Goal: Task Accomplishment & Management: Complete application form

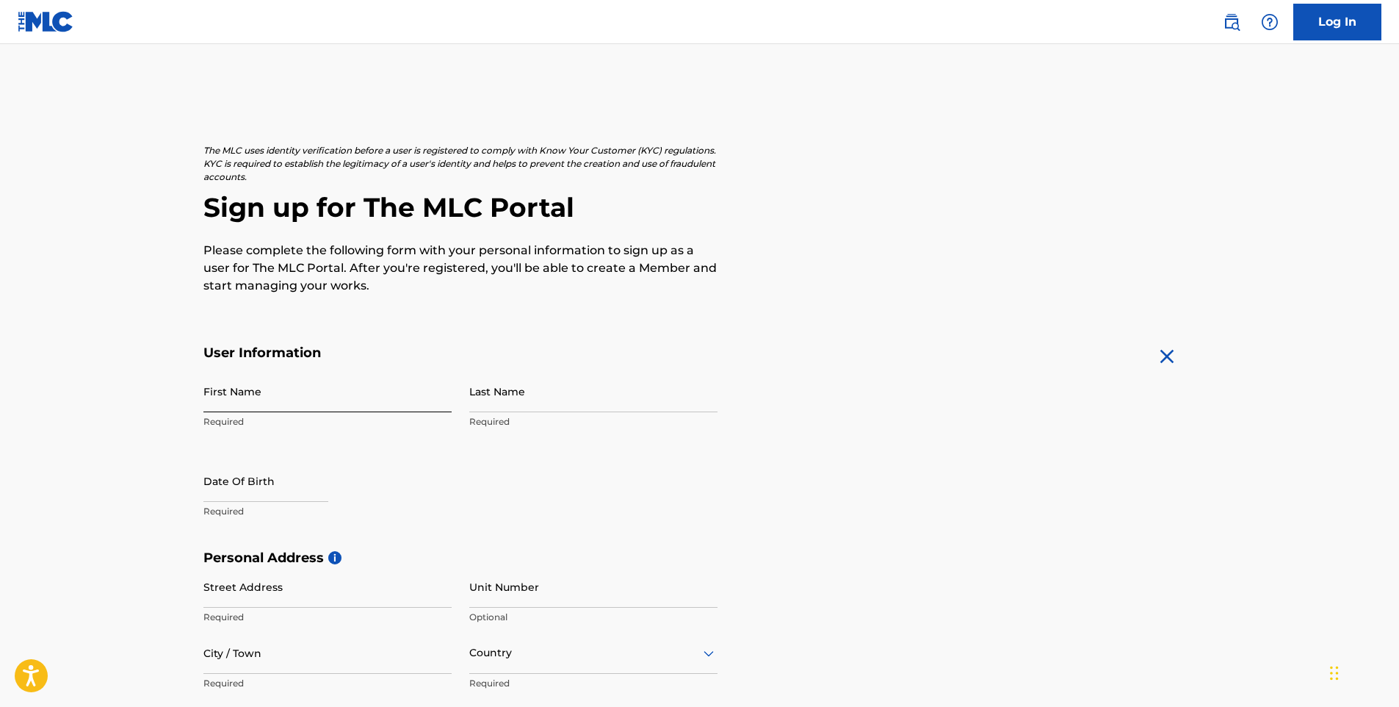
click at [264, 400] on input "First Name" at bounding box center [327, 391] width 248 height 42
type input "Rainiely"
click at [530, 394] on input "Last Name" at bounding box center [593, 391] width 248 height 42
type input "[PERSON_NAME]"
select select "9"
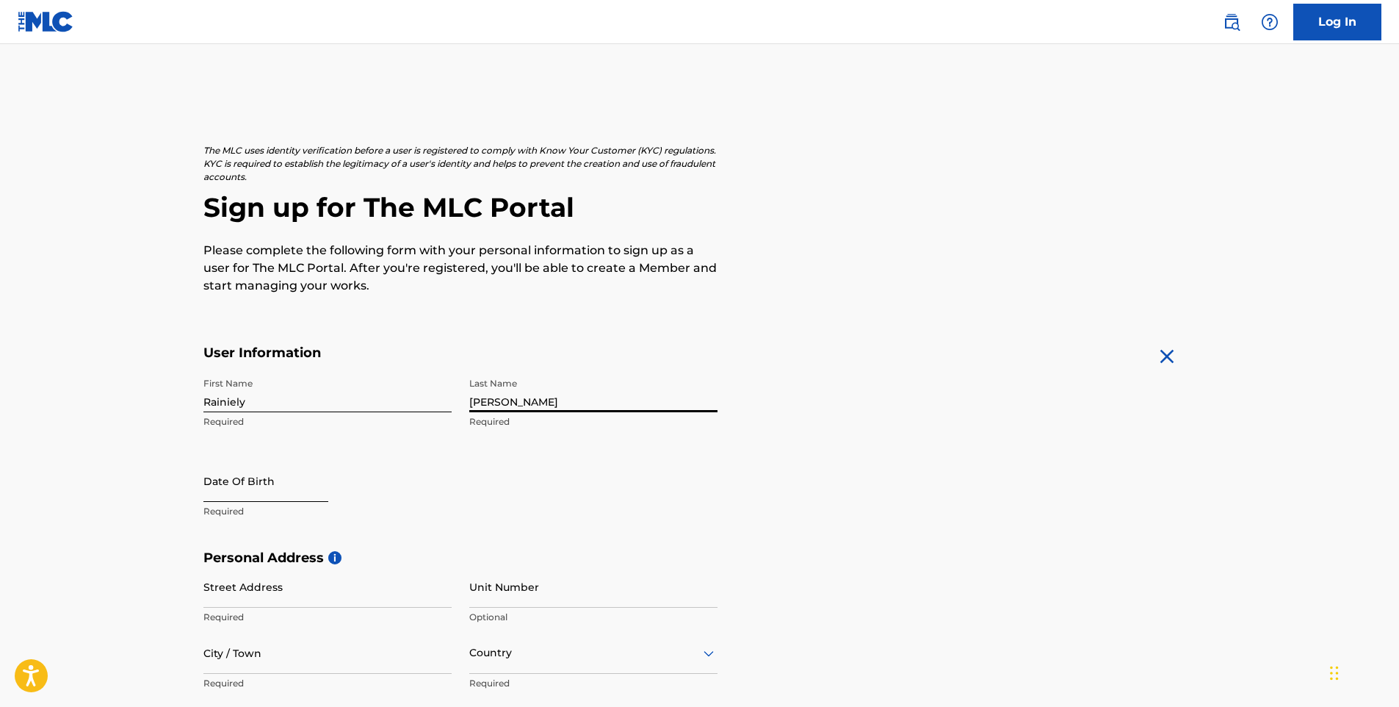
select select "2025"
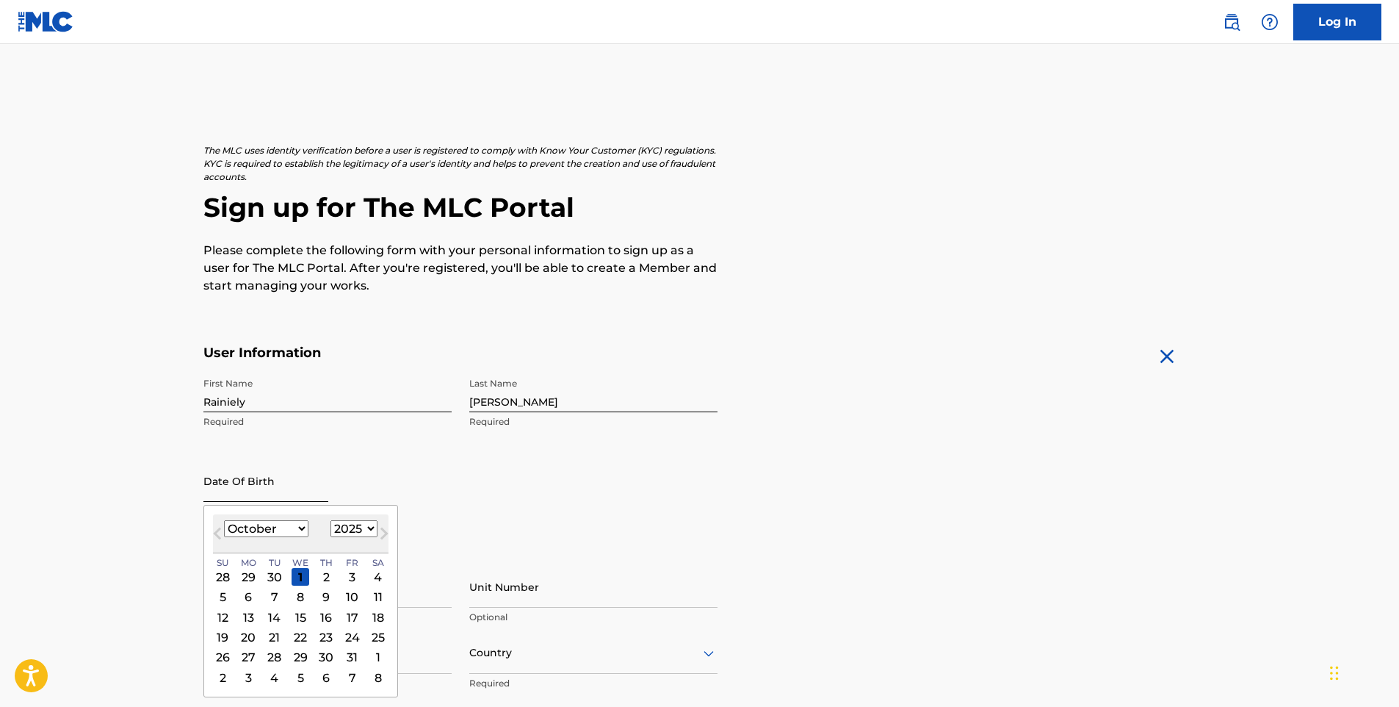
click at [255, 481] on input "text" at bounding box center [265, 481] width 125 height 42
click at [285, 530] on select "January February March April May June July August September October November De…" at bounding box center [266, 528] width 84 height 17
select select "11"
click at [224, 520] on select "January February March April May June July August September October November De…" at bounding box center [266, 528] width 84 height 17
click at [226, 632] on div "21" at bounding box center [223, 637] width 18 height 18
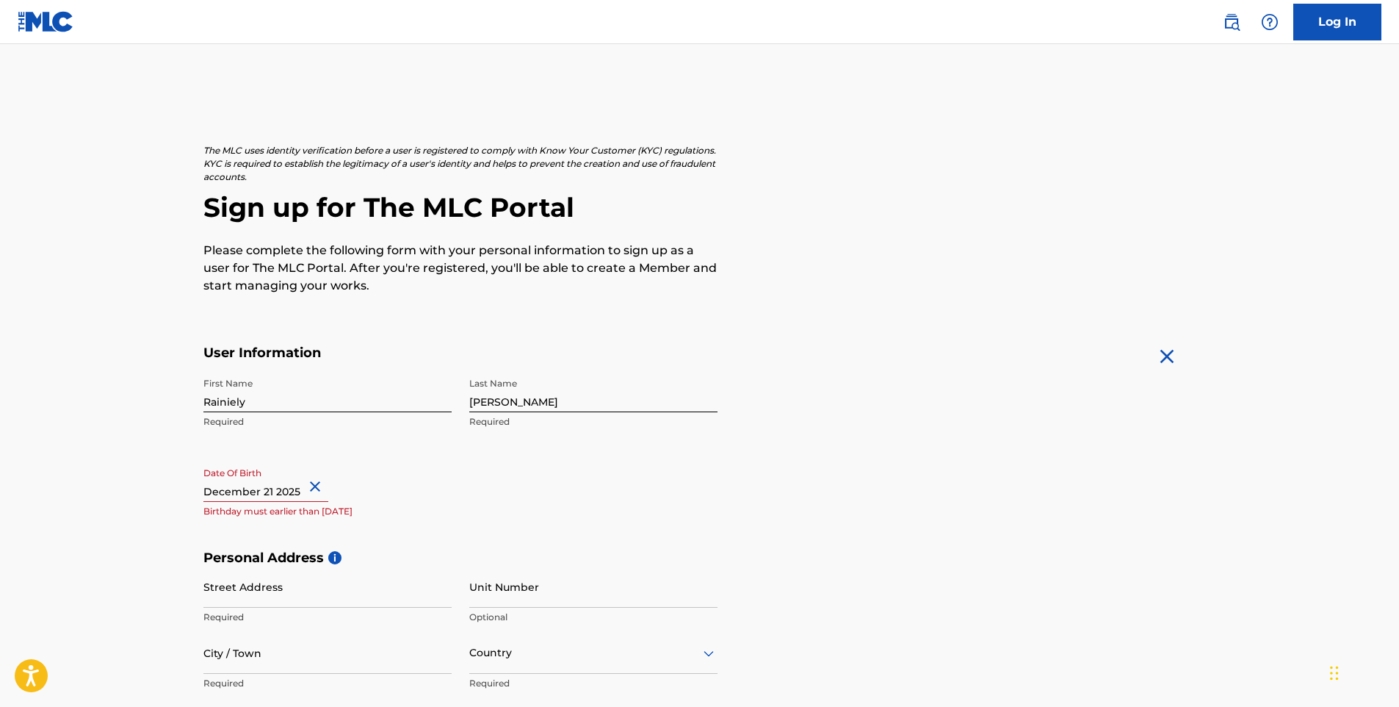
click at [242, 489] on input "text" at bounding box center [265, 481] width 125 height 42
select select "11"
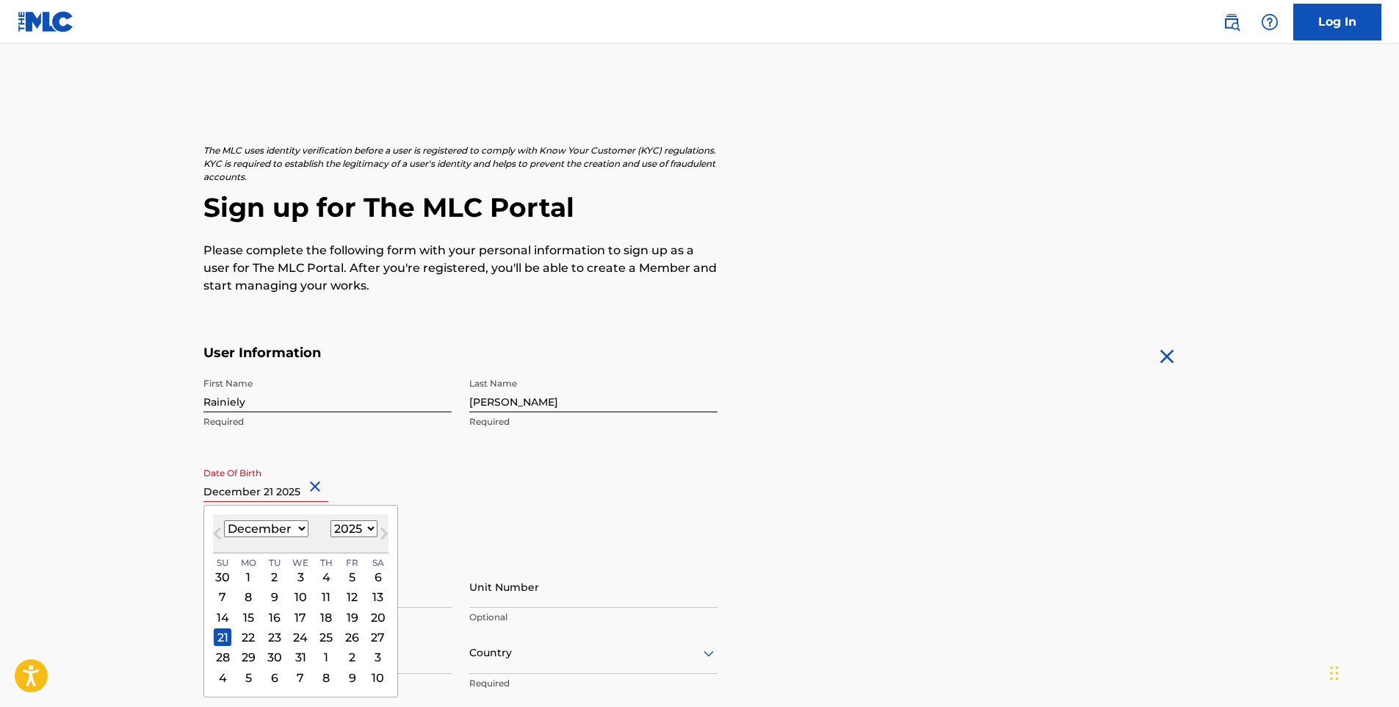
click at [341, 526] on select "1899 1900 1901 1902 1903 1904 1905 1906 1907 1908 1909 1910 1911 1912 1913 1914…" at bounding box center [354, 528] width 47 height 17
select select "2002"
click at [331, 520] on select "1899 1900 1901 1902 1903 1904 1905 1906 1907 1908 1909 1910 1911 1912 1913 1914…" at bounding box center [354, 528] width 47 height 17
click at [385, 616] on div "21" at bounding box center [379, 617] width 18 height 18
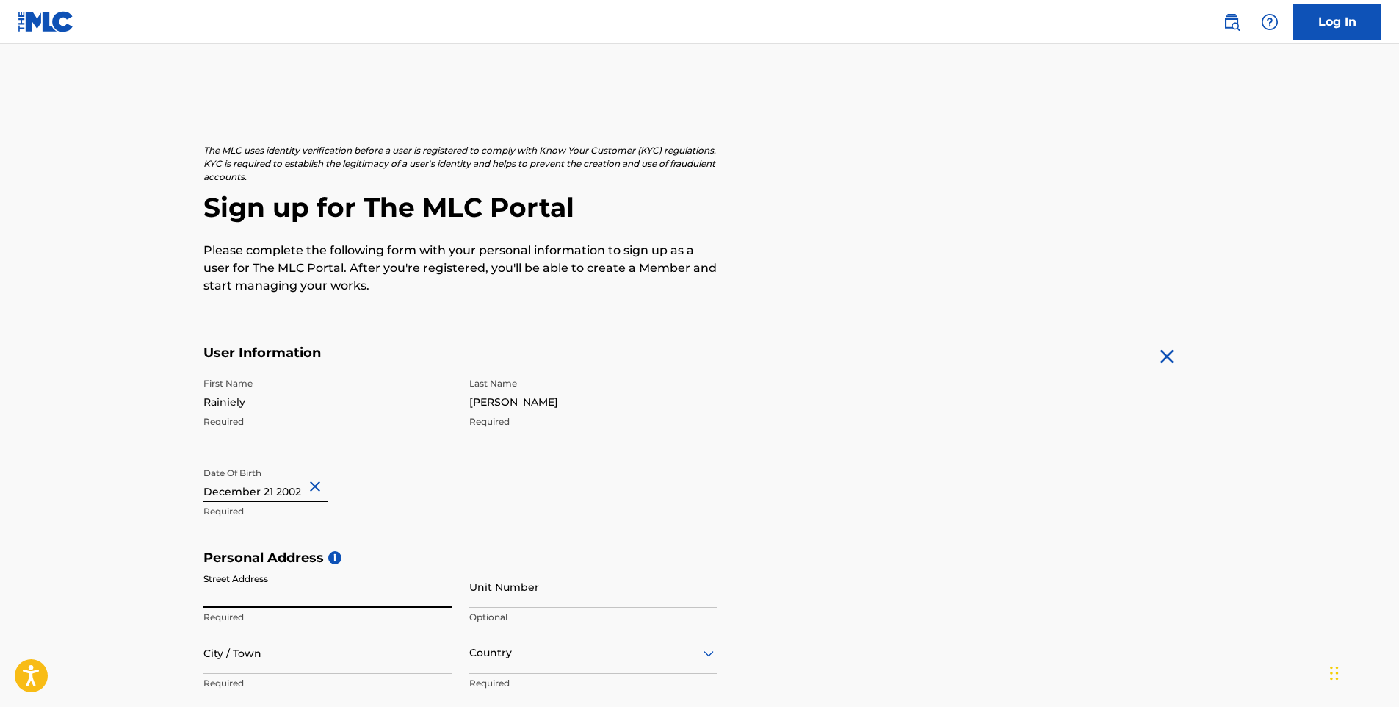
click at [270, 596] on input "Street Address" at bounding box center [327, 587] width 248 height 42
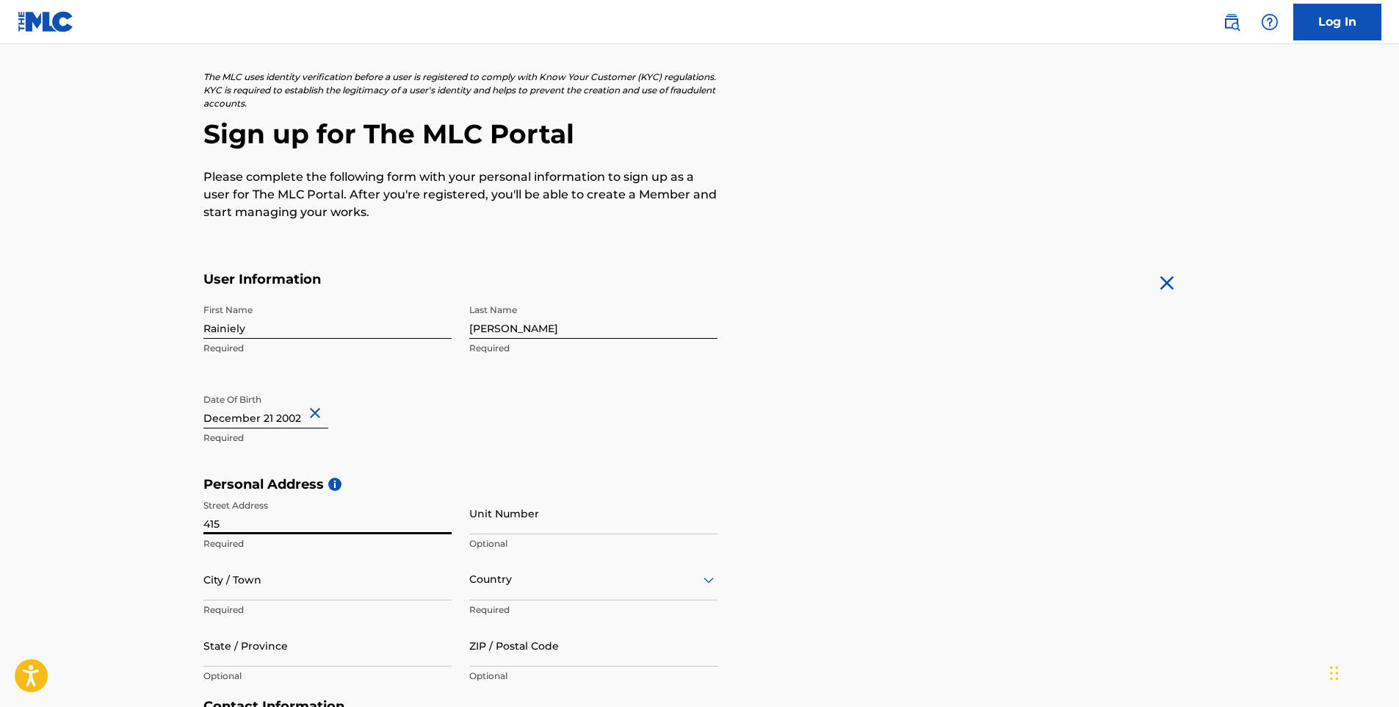
type input "[STREET_ADDRESS]"
type input "[GEOGRAPHIC_DATA]"
type input "11208"
type input "929"
type input "6833560"
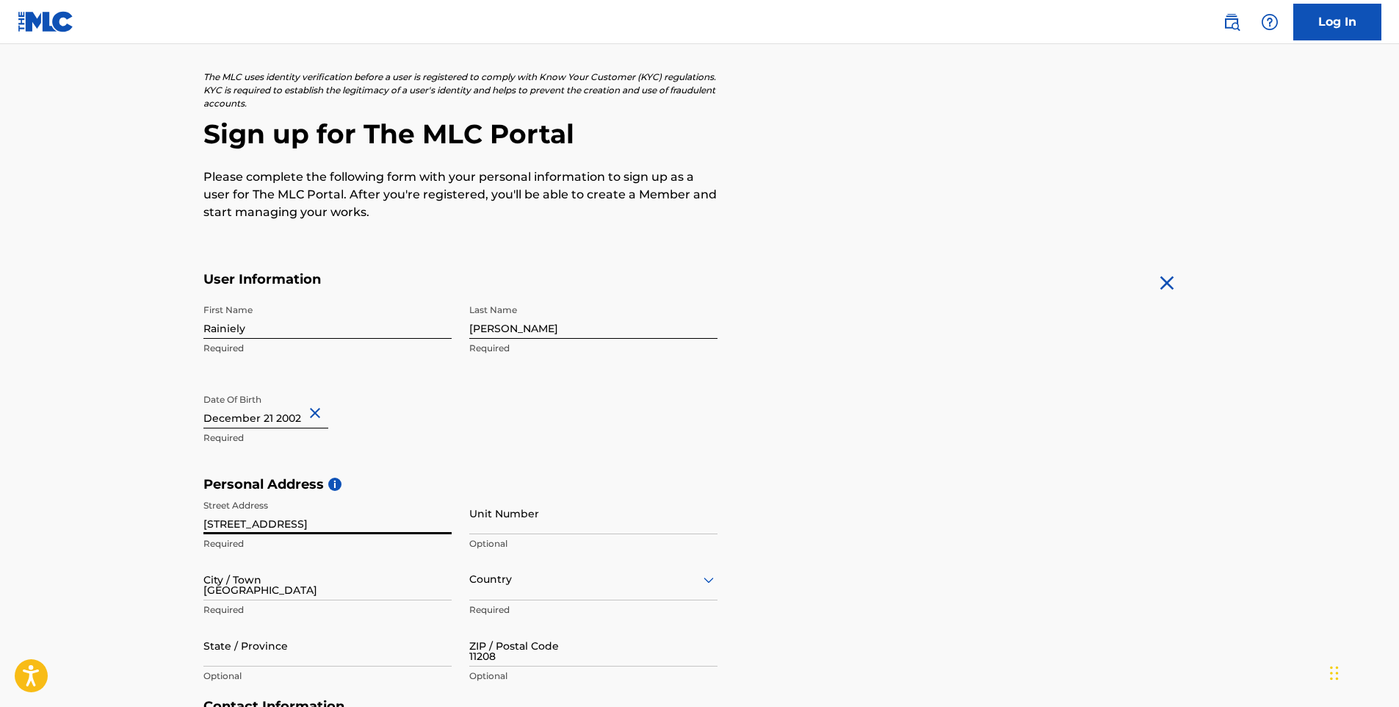
type input "[EMAIL_ADDRESS][DOMAIN_NAME]"
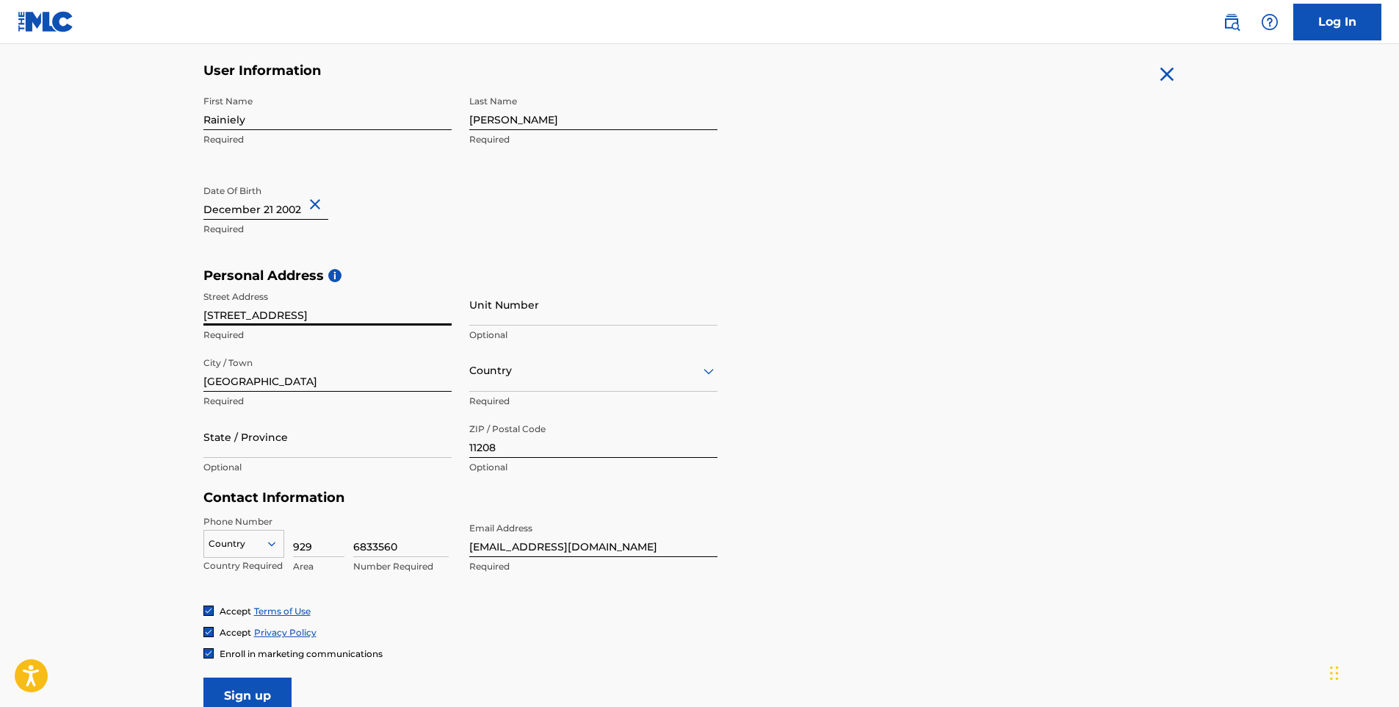
scroll to position [294, 0]
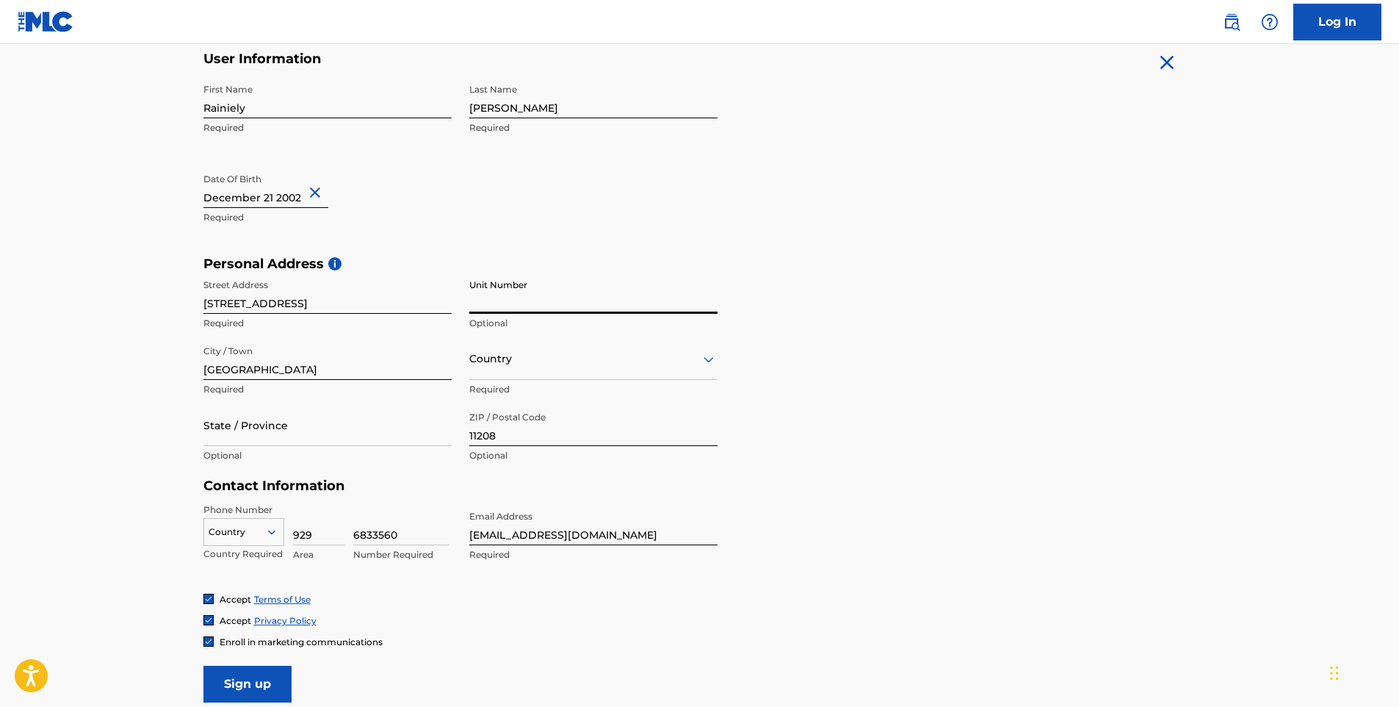
click at [507, 298] on input "Unit Number" at bounding box center [593, 293] width 248 height 42
type input "apt A3"
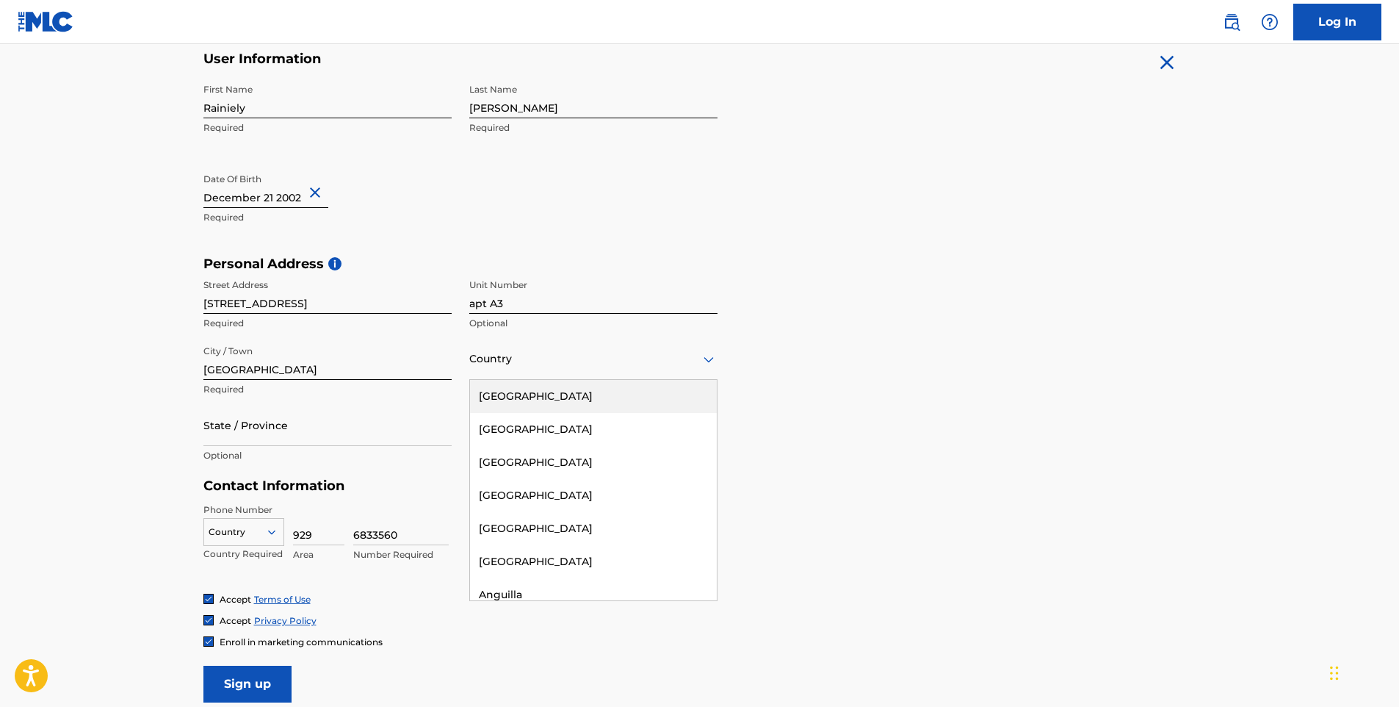
click at [503, 357] on div at bounding box center [593, 359] width 248 height 18
click at [508, 392] on div "[GEOGRAPHIC_DATA]" at bounding box center [593, 396] width 247 height 33
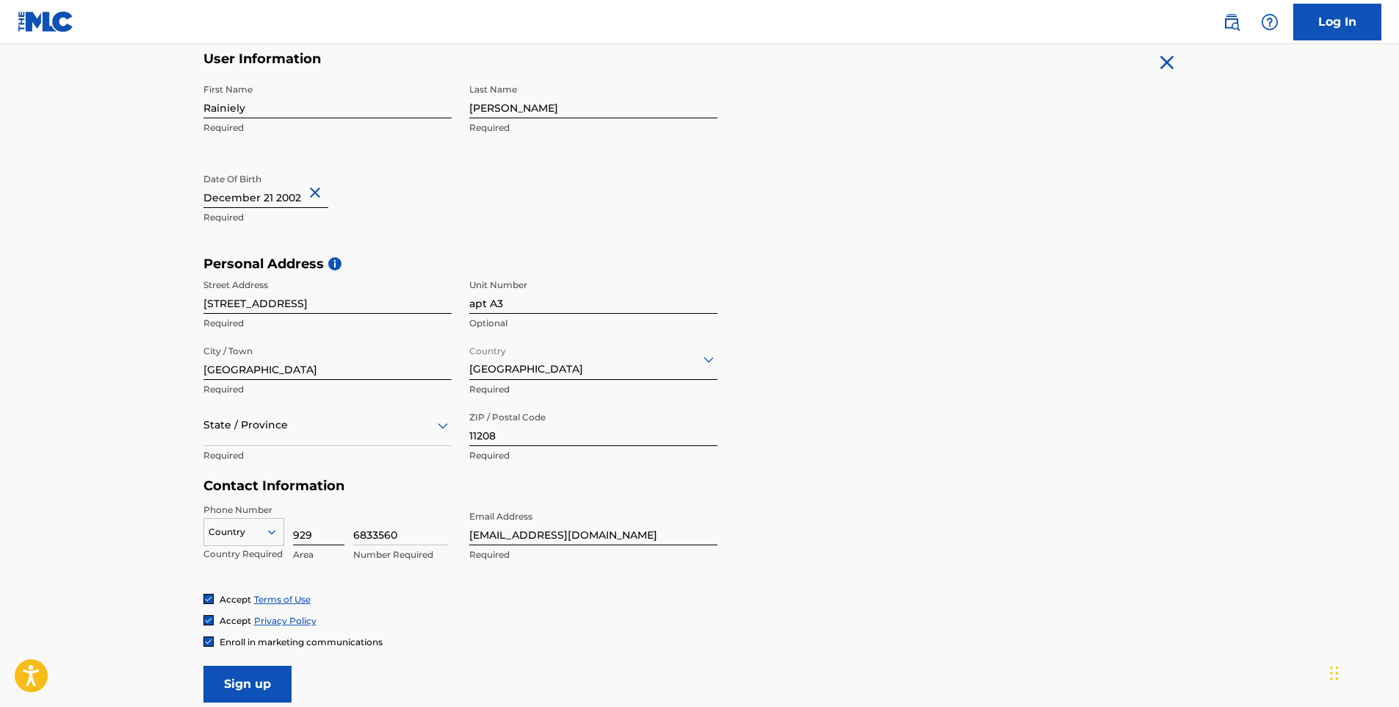
click at [325, 532] on input "929" at bounding box center [318, 524] width 51 height 42
type input "9"
type input "1"
click at [403, 529] on input "6833560" at bounding box center [400, 524] width 95 height 42
type input "6"
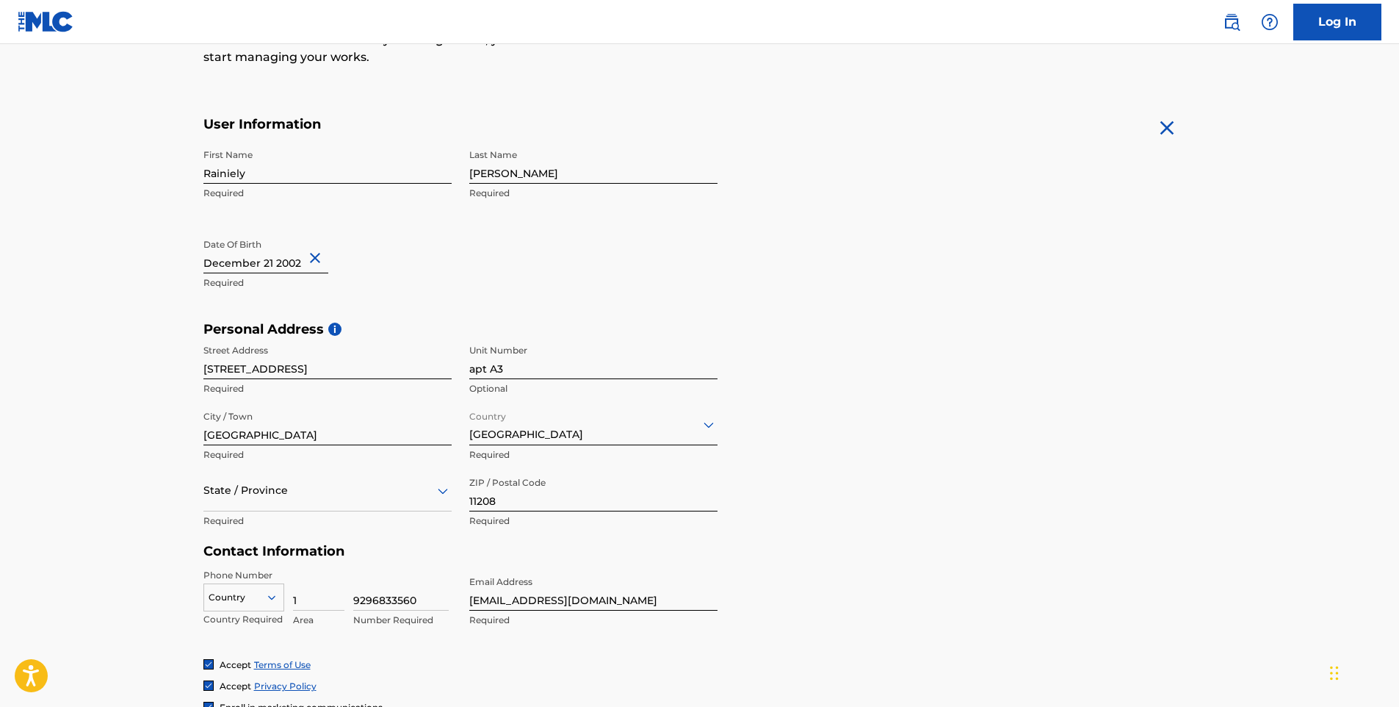
scroll to position [367, 0]
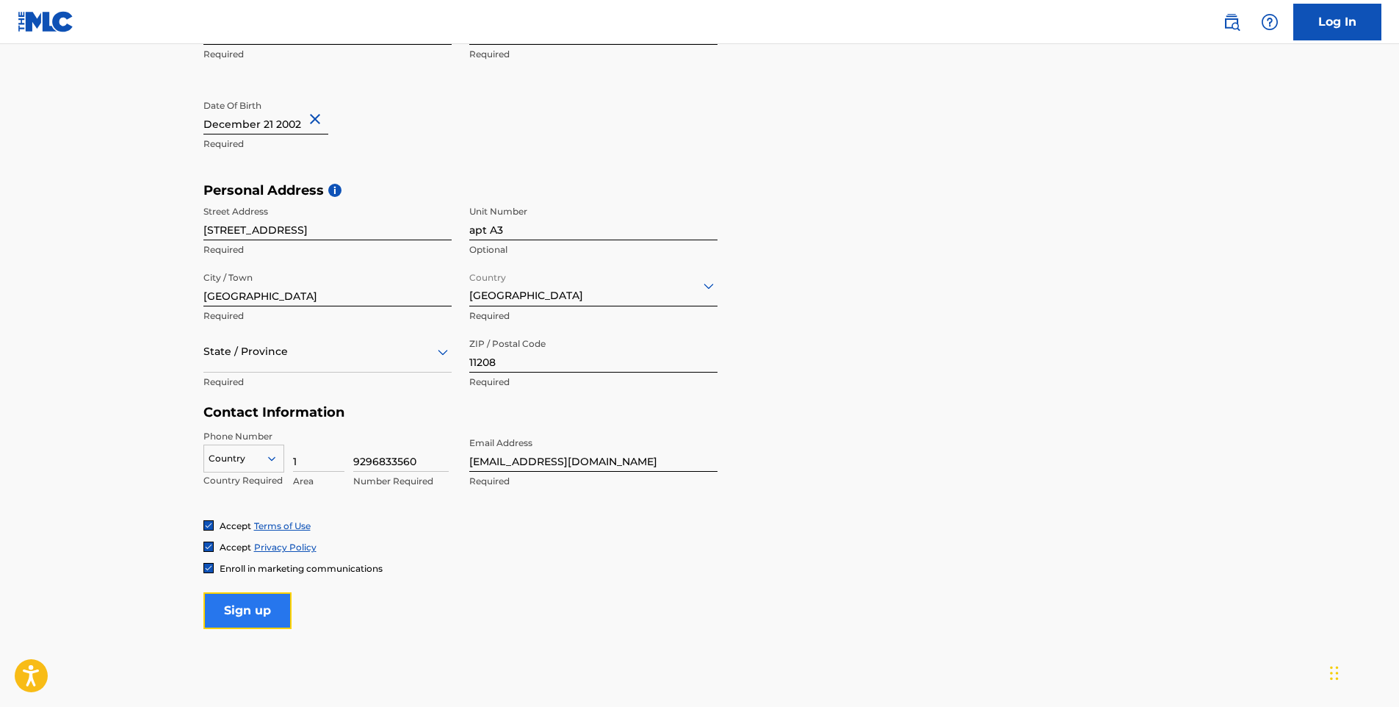
click at [261, 611] on input "Sign up" at bounding box center [247, 610] width 88 height 37
click at [237, 455] on div at bounding box center [243, 458] width 79 height 16
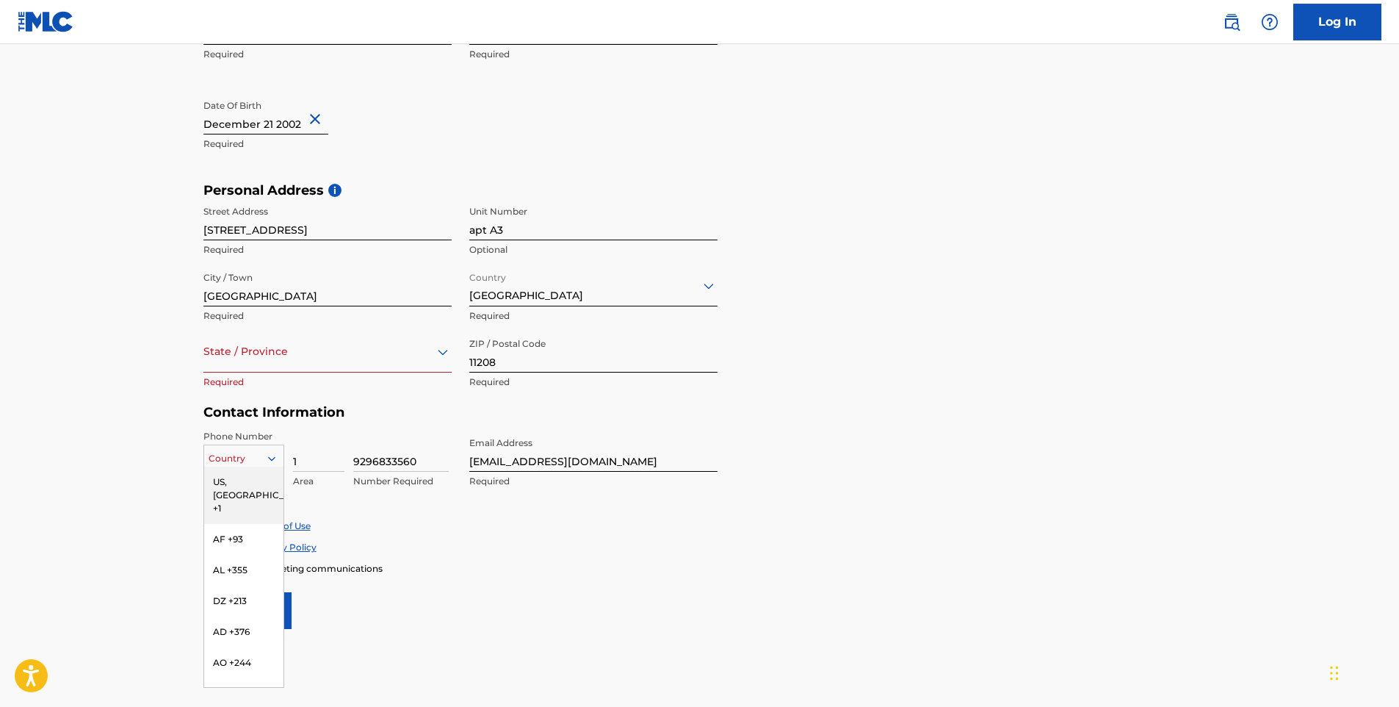
click at [255, 483] on div "US, [GEOGRAPHIC_DATA] +1" at bounding box center [243, 494] width 79 height 57
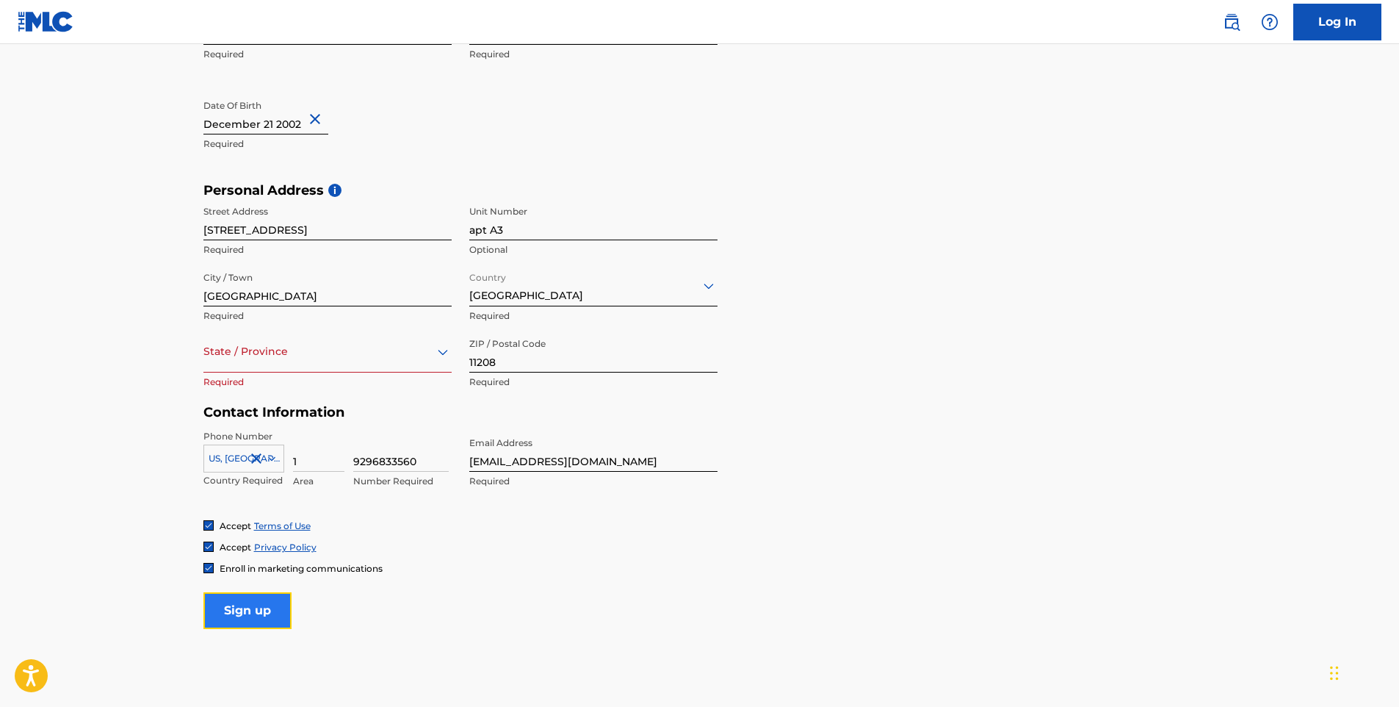
click at [267, 607] on input "Sign up" at bounding box center [247, 610] width 88 height 37
click at [312, 465] on input "1" at bounding box center [318, 451] width 51 height 42
click at [370, 462] on input "9296833560" at bounding box center [400, 451] width 95 height 42
type input "6833560"
click at [314, 466] on input "1" at bounding box center [318, 451] width 51 height 42
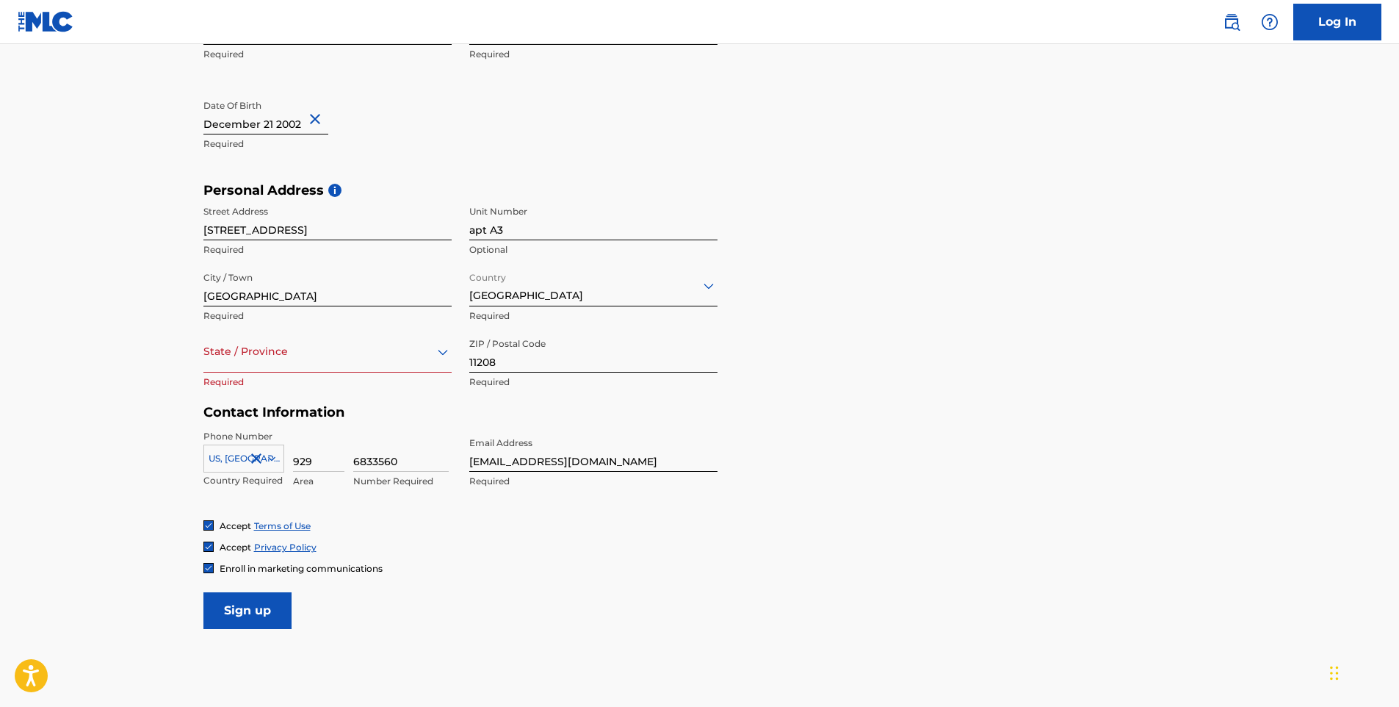
type input "929"
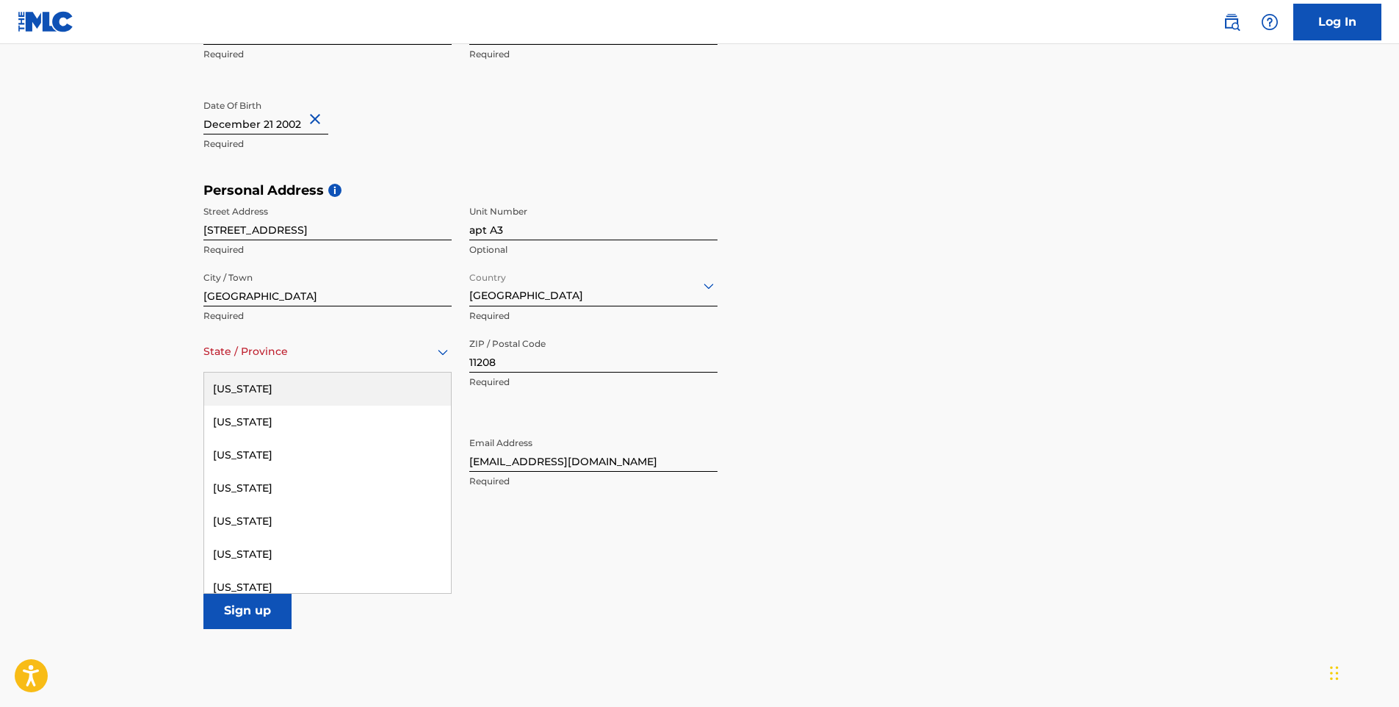
click at [232, 350] on div at bounding box center [327, 351] width 248 height 18
click at [260, 483] on div "[US_STATE]" at bounding box center [327, 484] width 247 height 33
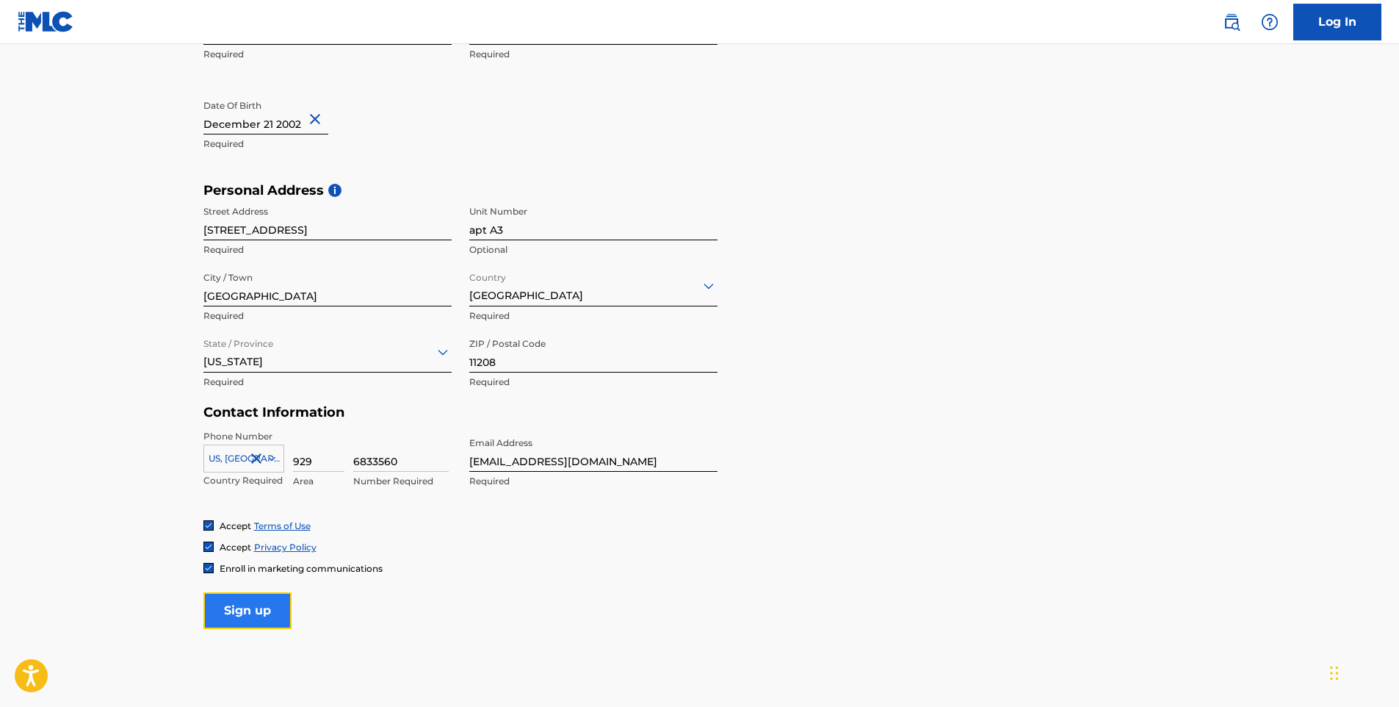
click at [256, 619] on input "Sign up" at bounding box center [247, 610] width 88 height 37
